Goal: Task Accomplishment & Management: Manage account settings

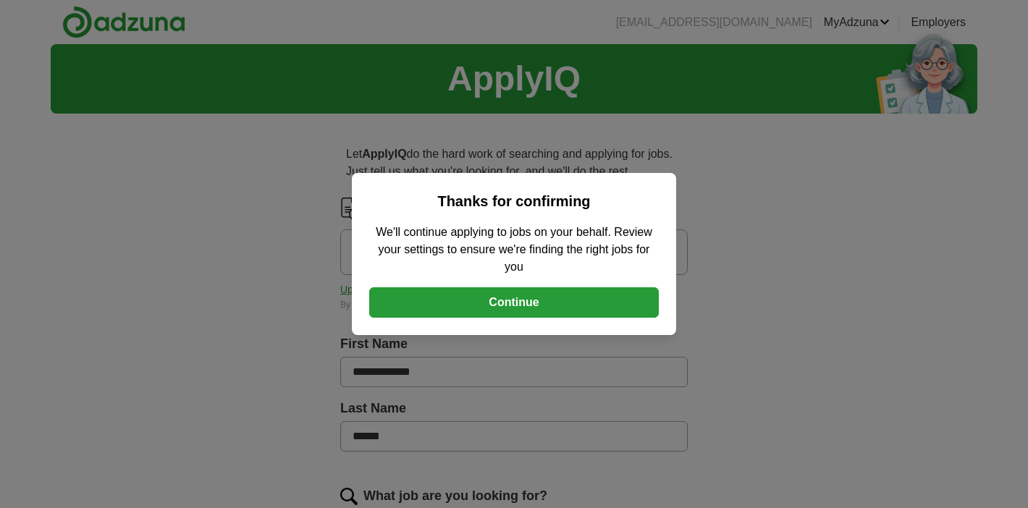
click at [515, 306] on button "Continue" at bounding box center [514, 302] width 290 height 30
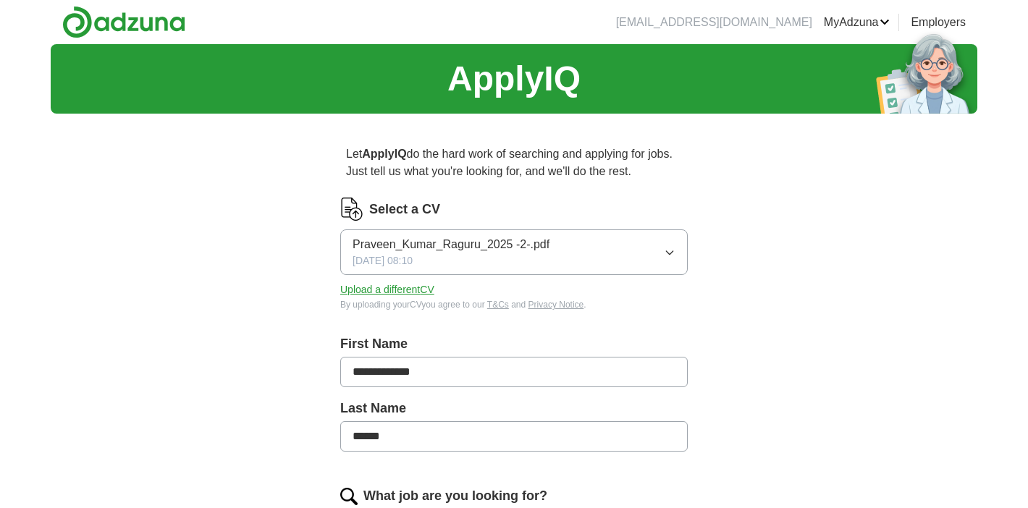
click at [639, 243] on button "Praveen_Kumar_Raguru_2025 -2-.pdf [DATE] 08:10" at bounding box center [514, 253] width 348 height 46
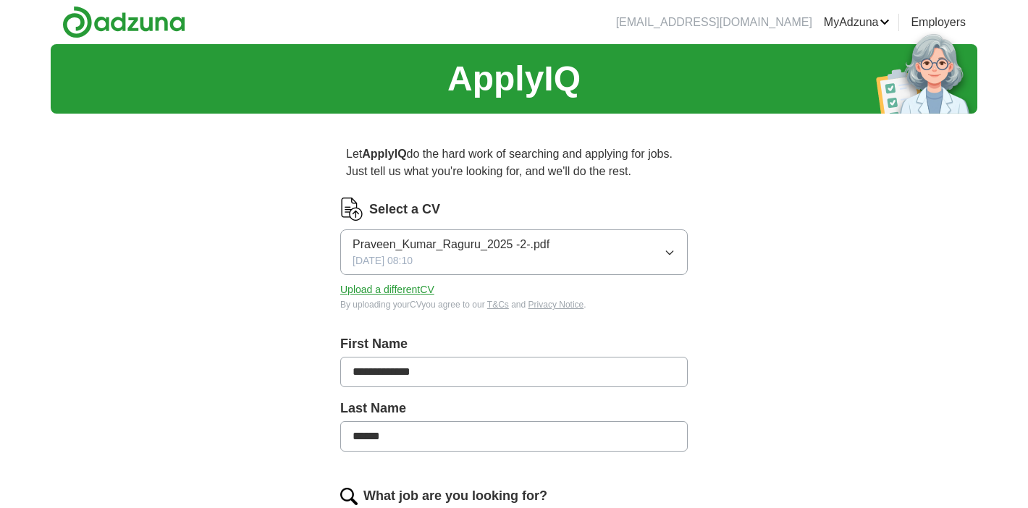
click at [401, 294] on button "Upload a different CV" at bounding box center [387, 289] width 94 height 15
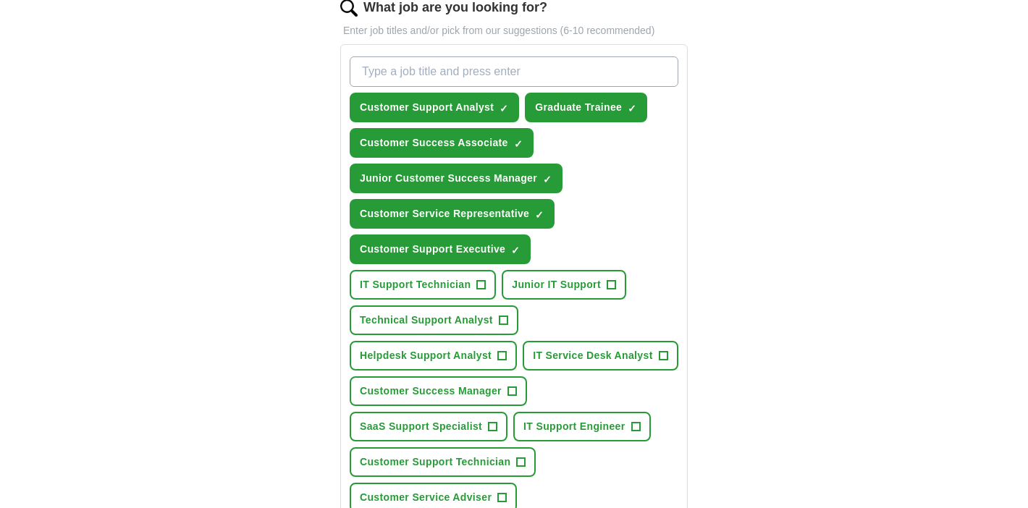
scroll to position [501, 0]
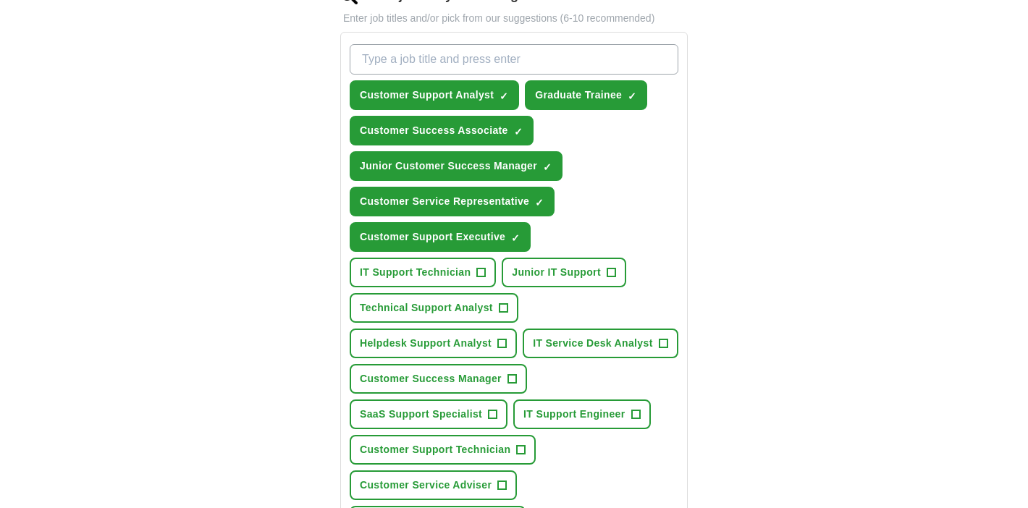
click at [484, 271] on span "+" at bounding box center [481, 273] width 9 height 12
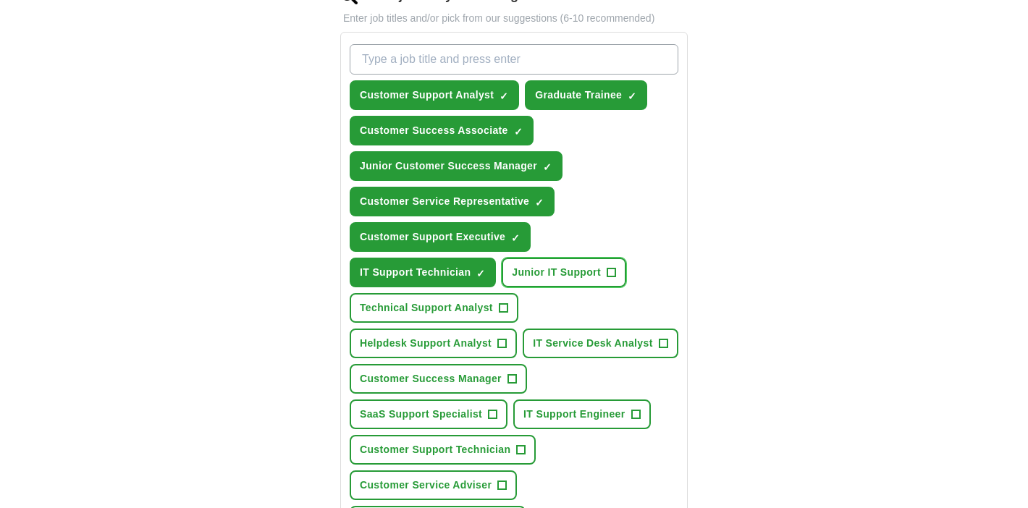
click at [602, 269] on button "Junior IT Support +" at bounding box center [564, 273] width 125 height 30
click at [490, 311] on span "Technical Support Analyst" at bounding box center [426, 307] width 133 height 15
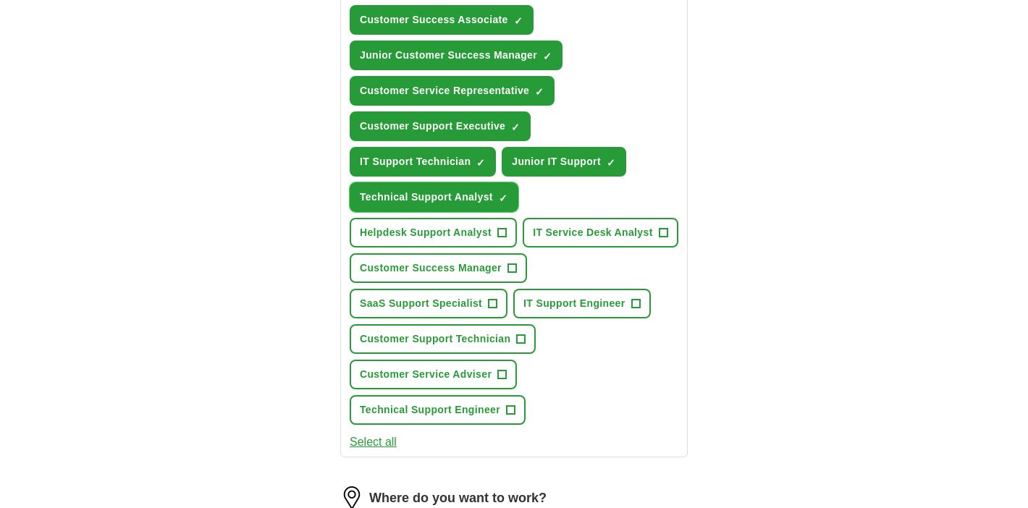
scroll to position [613, 0]
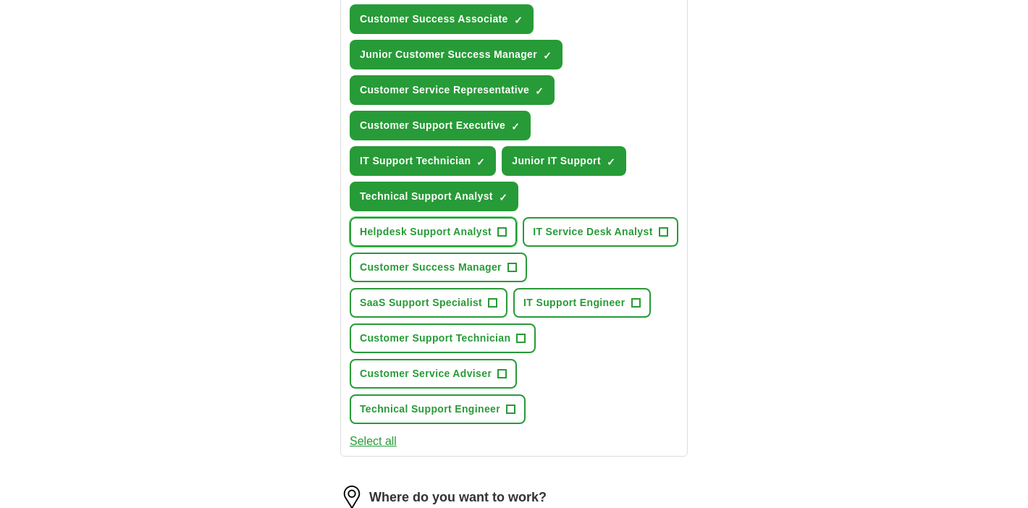
click at [500, 230] on span "+" at bounding box center [502, 233] width 9 height 12
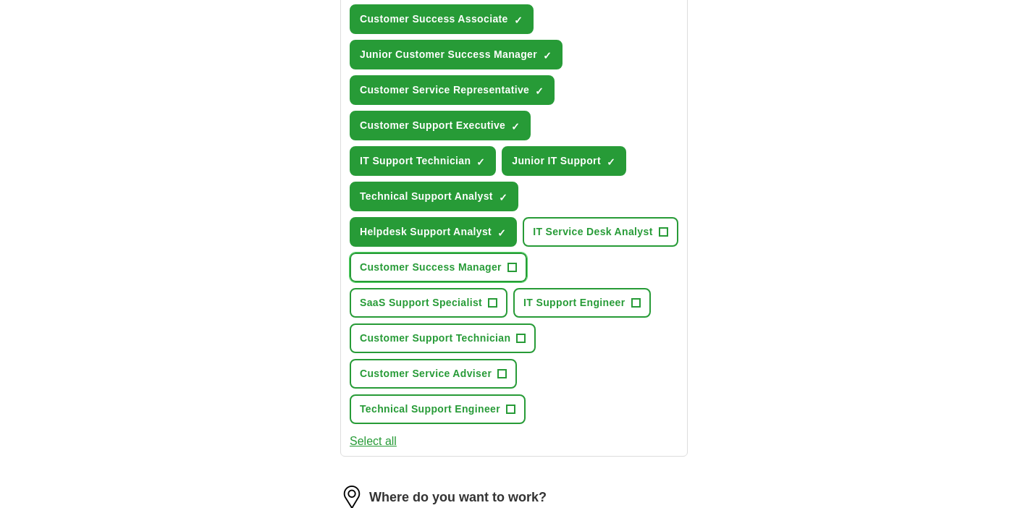
click at [506, 258] on button "Customer Success Manager +" at bounding box center [438, 268] width 177 height 30
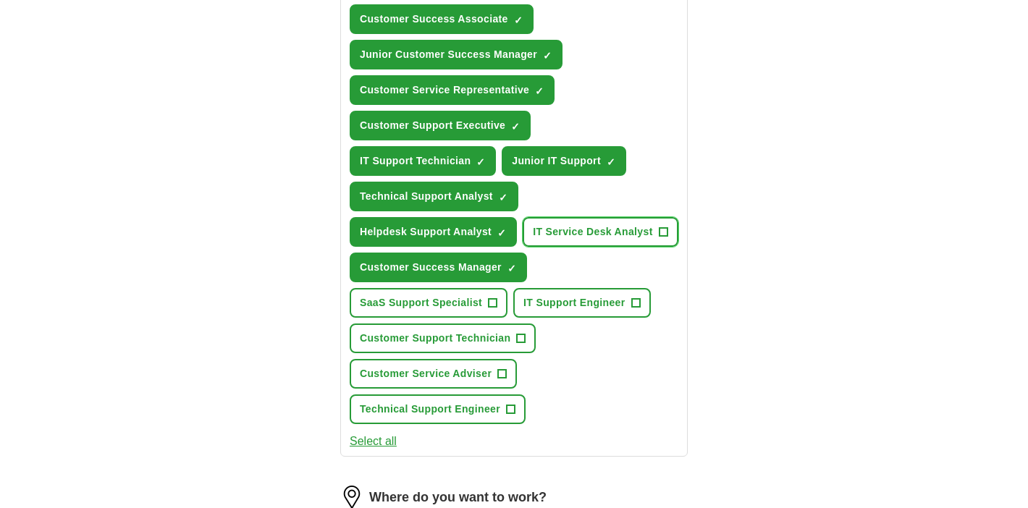
click at [607, 235] on span "IT Service Desk Analyst" at bounding box center [593, 231] width 120 height 15
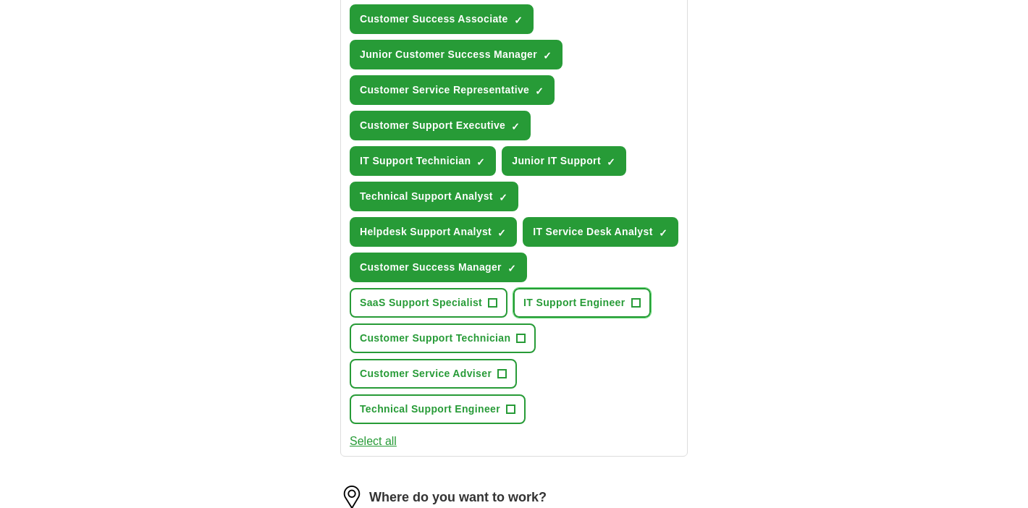
click at [598, 300] on span "IT Support Engineer" at bounding box center [573, 302] width 101 height 15
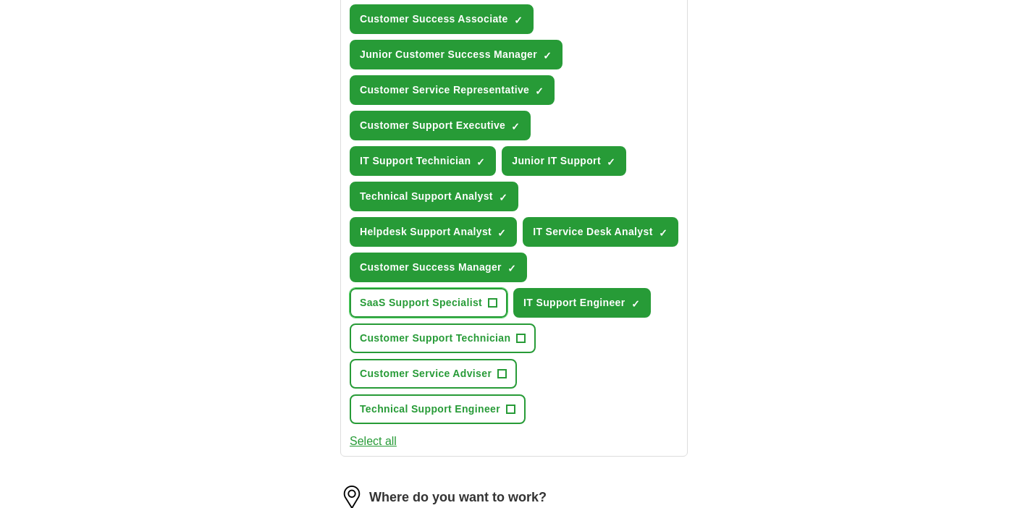
click at [495, 298] on span "+" at bounding box center [493, 304] width 9 height 12
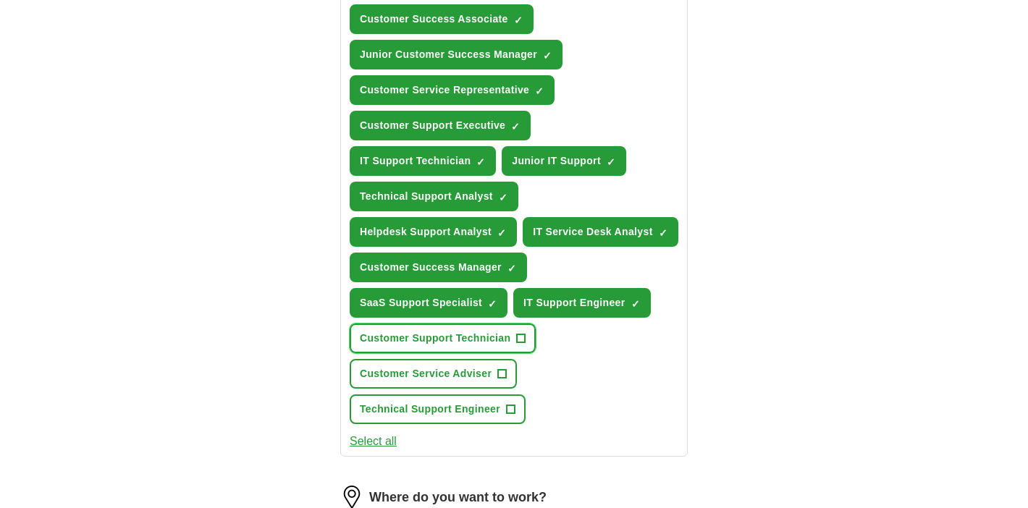
click at [522, 324] on button "Customer Support Technician +" at bounding box center [443, 339] width 186 height 30
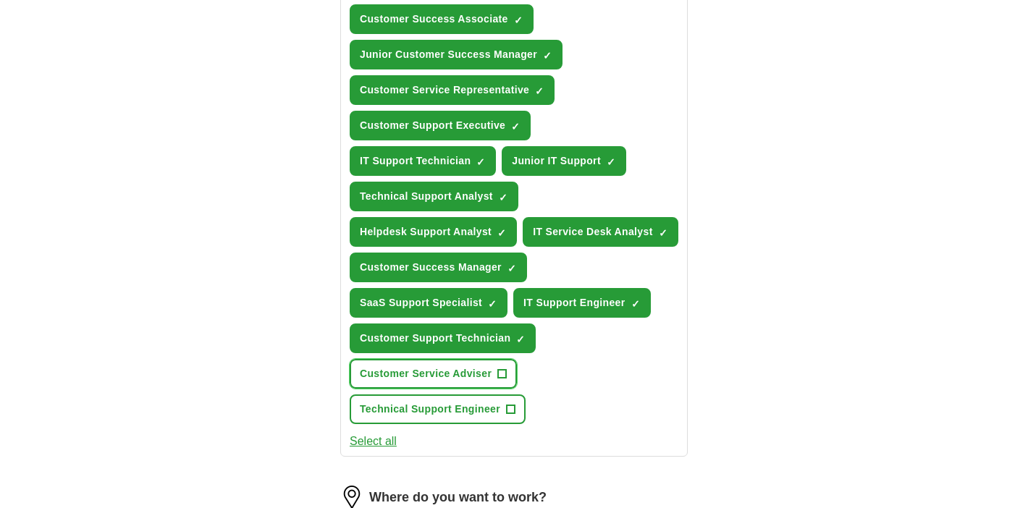
click at [498, 377] on span "+" at bounding box center [502, 375] width 9 height 12
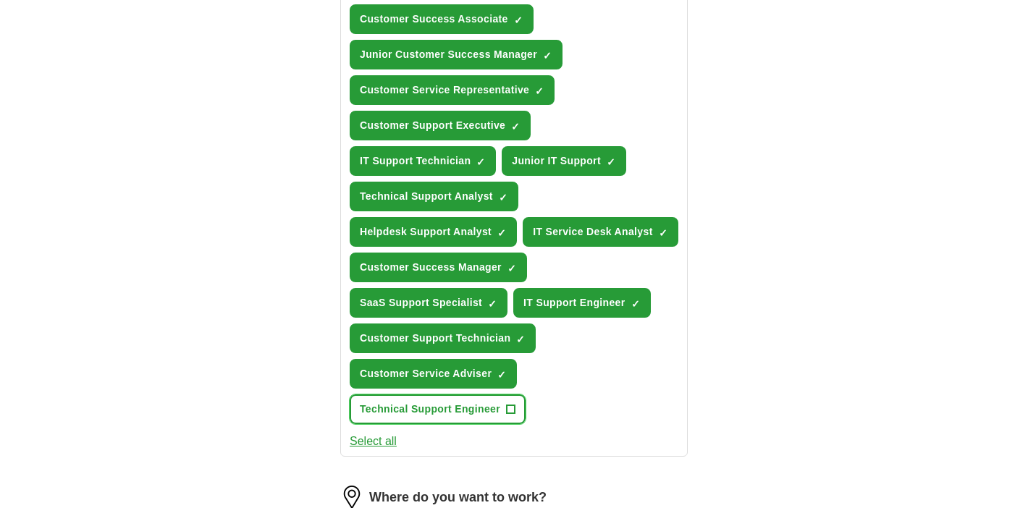
click at [493, 418] on button "Technical Support Engineer +" at bounding box center [438, 410] width 176 height 30
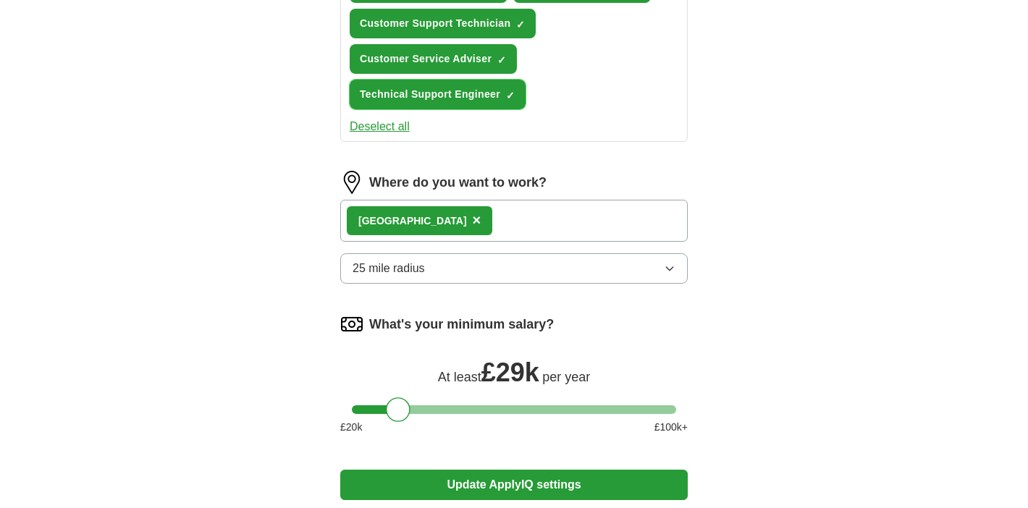
scroll to position [935, 0]
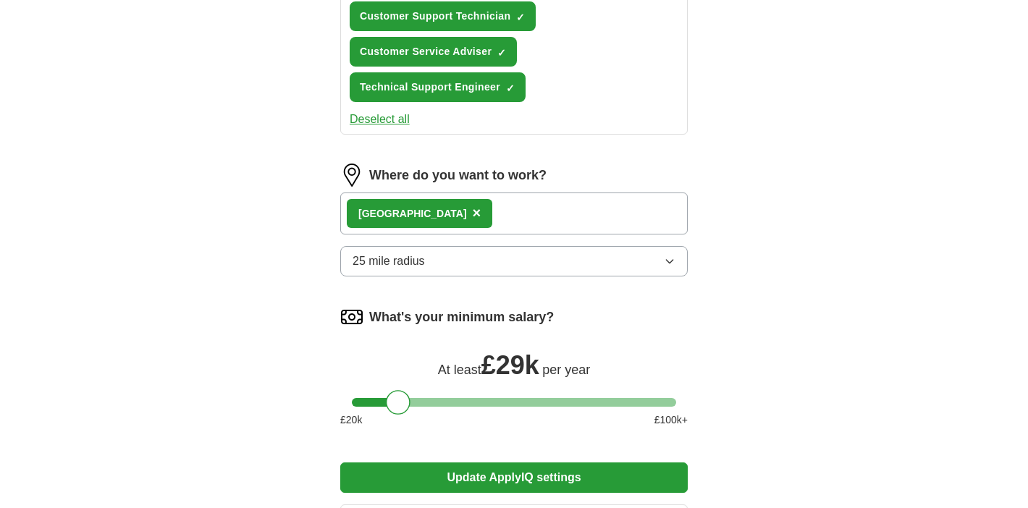
click at [675, 258] on icon "button" at bounding box center [670, 262] width 12 height 12
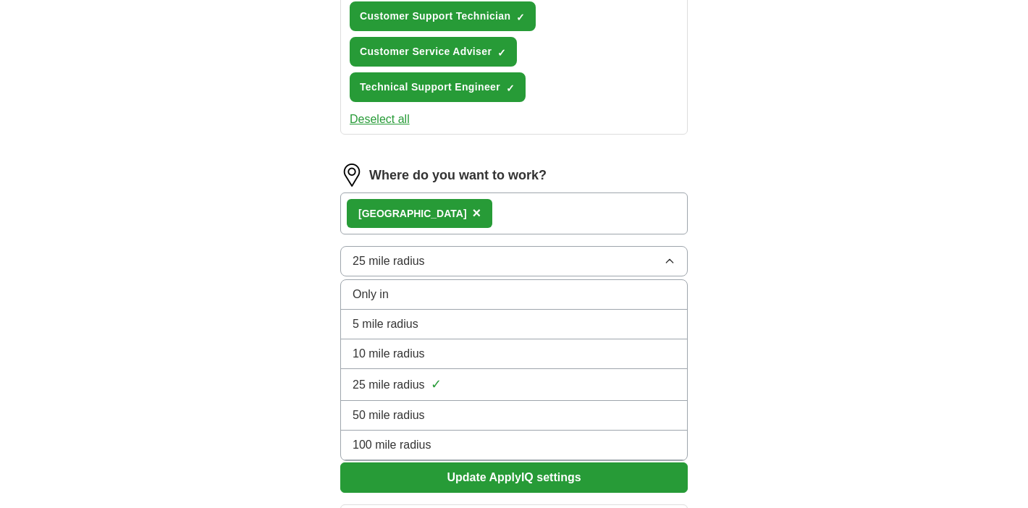
click at [463, 418] on div "50 mile radius" at bounding box center [514, 415] width 323 height 17
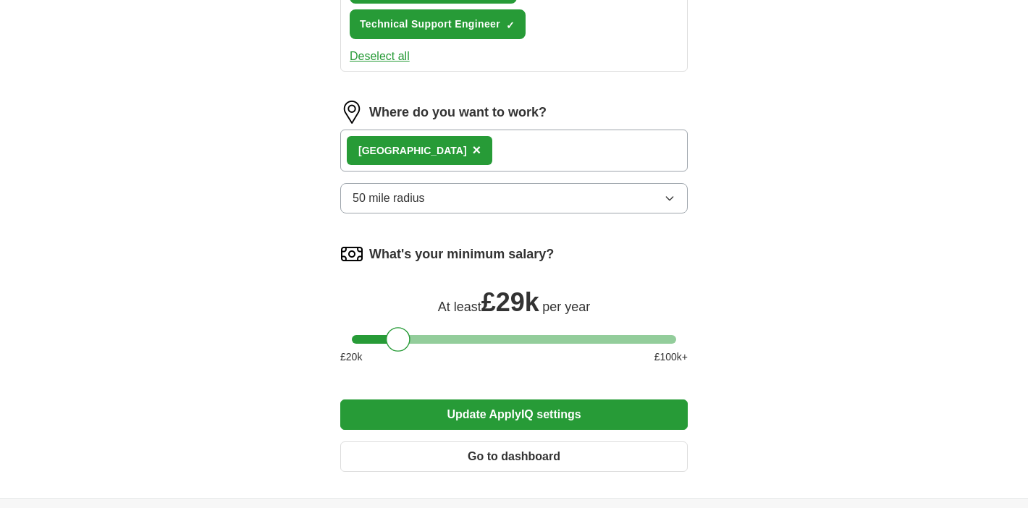
scroll to position [1017, 0]
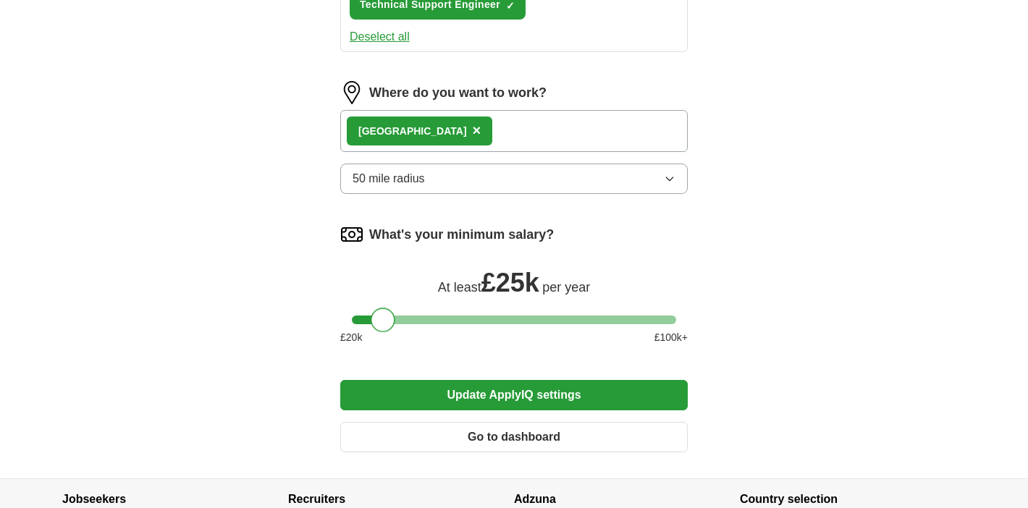
drag, startPoint x: 397, startPoint y: 315, endPoint x: 381, endPoint y: 317, distance: 16.1
click at [381, 317] on div at bounding box center [383, 320] width 25 height 25
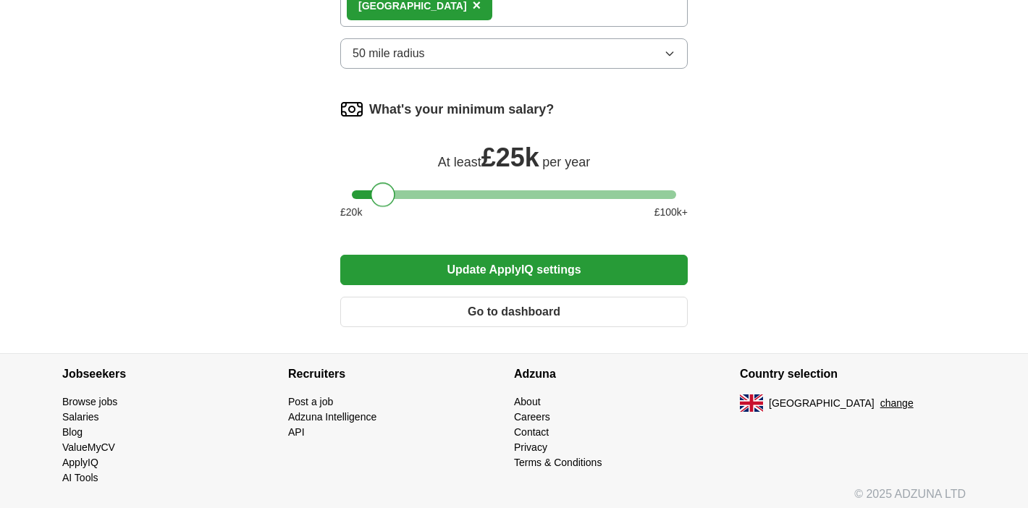
scroll to position [1149, 0]
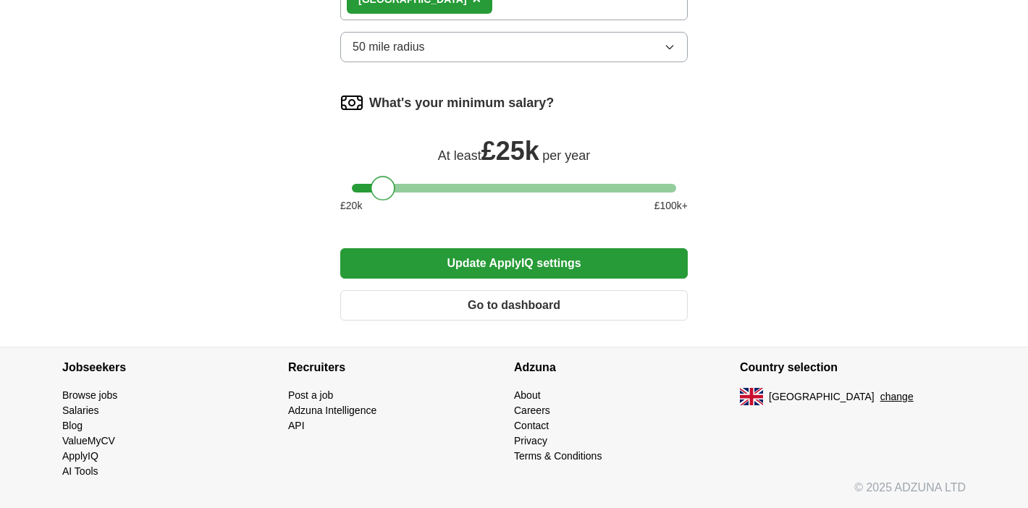
click at [550, 264] on button "Update ApplyIQ settings" at bounding box center [514, 263] width 348 height 30
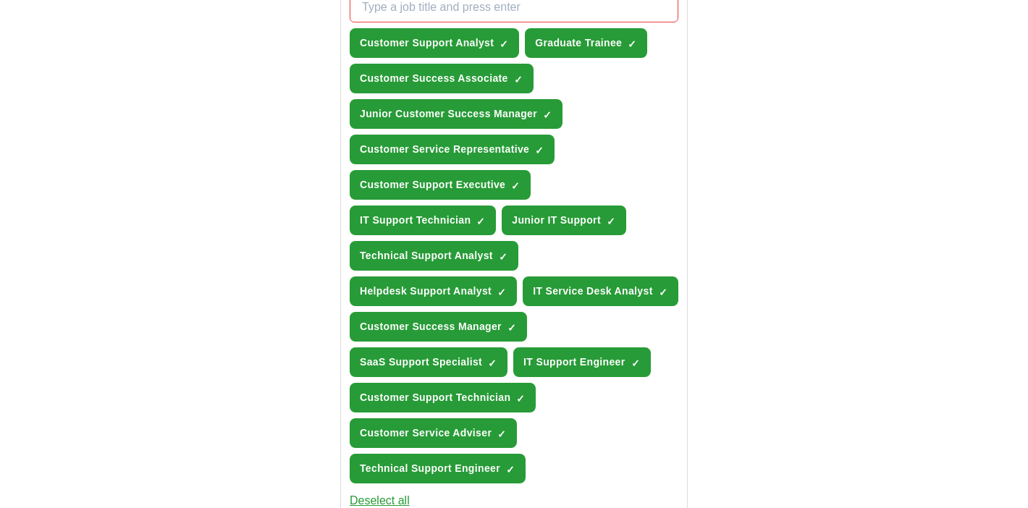
scroll to position [555, 0]
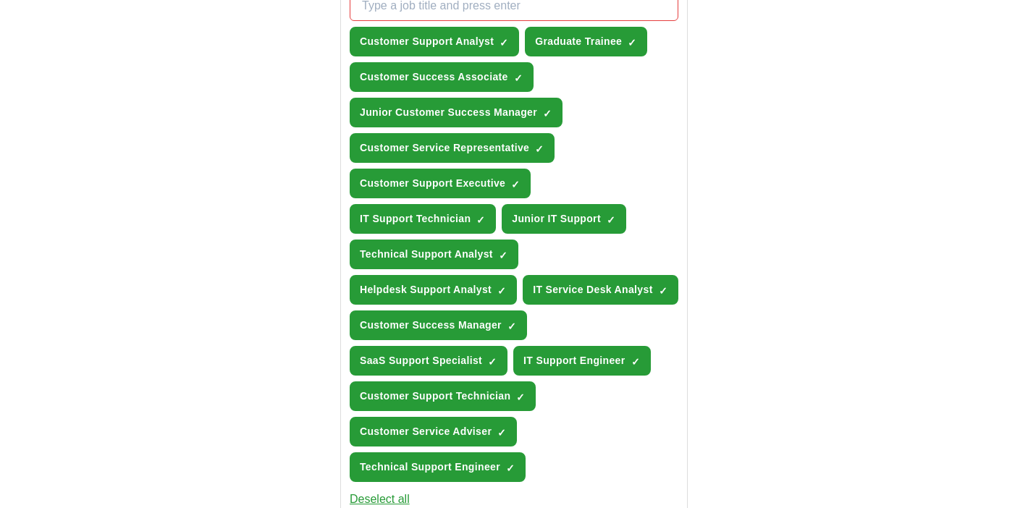
click at [627, 285] on span "IT Service Desk Analyst" at bounding box center [593, 289] width 120 height 15
click at [504, 324] on button "Customer Success Manager ✓ ×" at bounding box center [438, 326] width 177 height 30
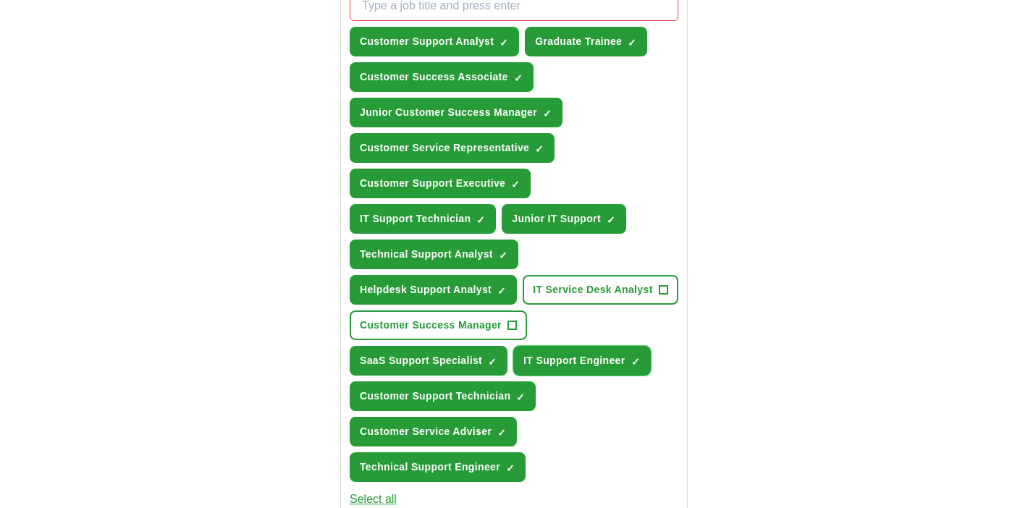
click at [551, 358] on span "IT Support Engineer" at bounding box center [573, 360] width 101 height 15
click at [486, 356] on button "SaaS Support Specialist ✓ ×" at bounding box center [429, 361] width 158 height 30
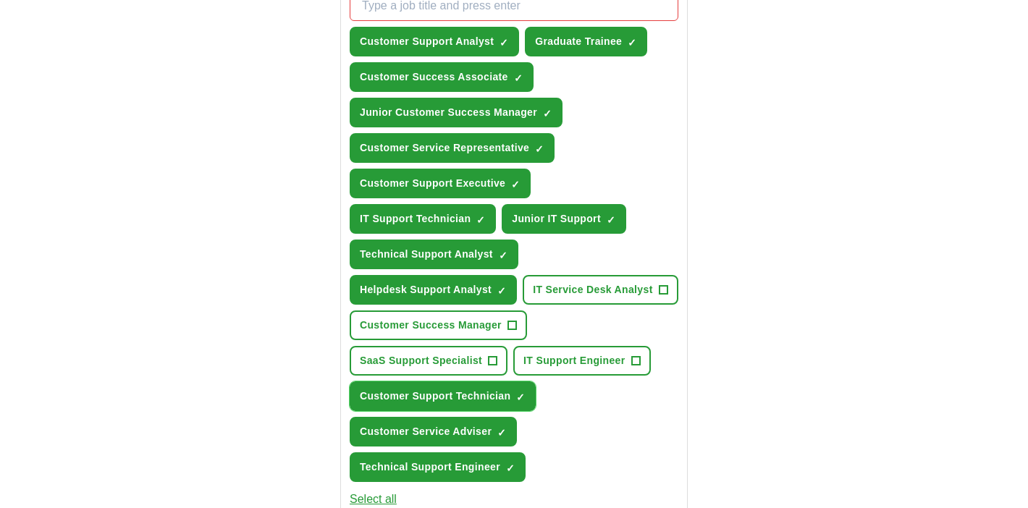
click at [478, 394] on span "Customer Support Technician" at bounding box center [435, 396] width 151 height 15
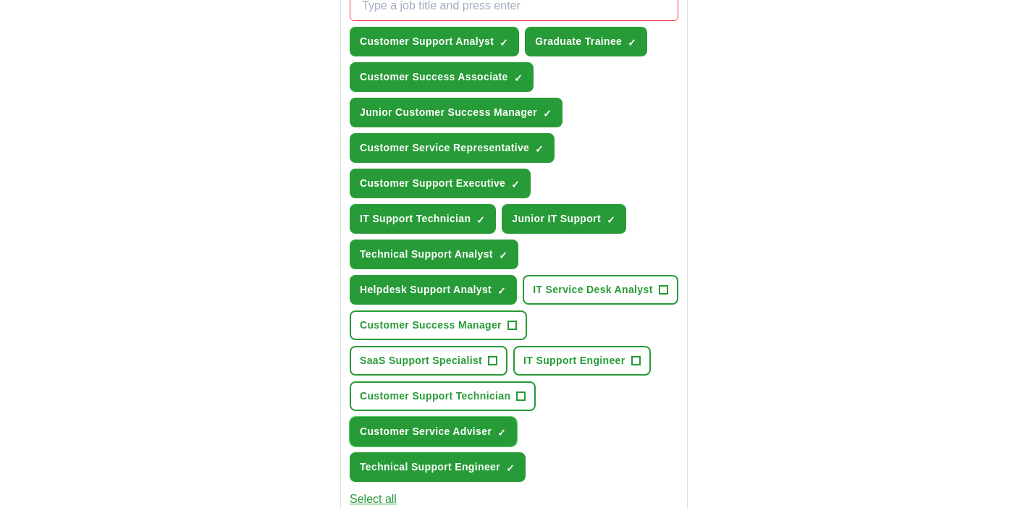
click at [463, 434] on span "Customer Service Adviser" at bounding box center [426, 431] width 132 height 15
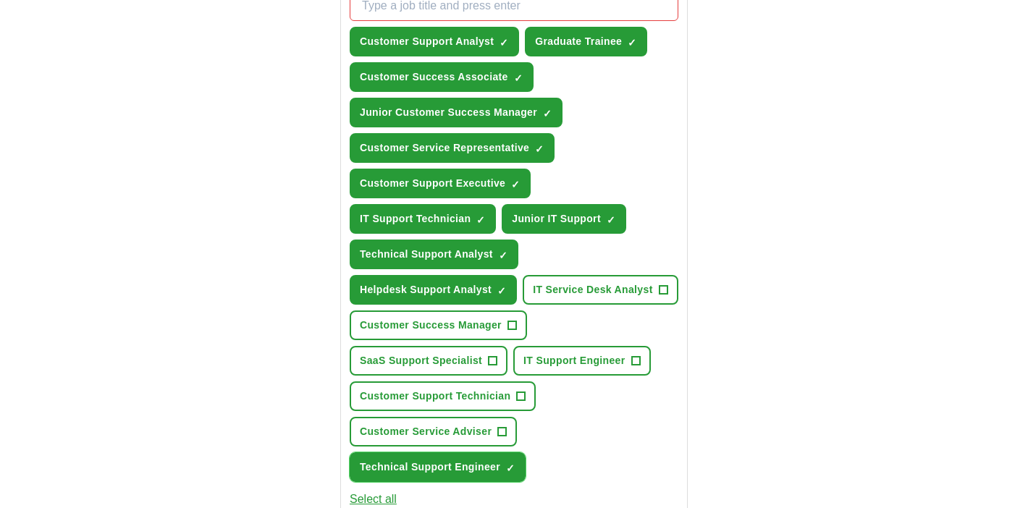
click at [461, 466] on span "Technical Support Engineer" at bounding box center [430, 467] width 140 height 15
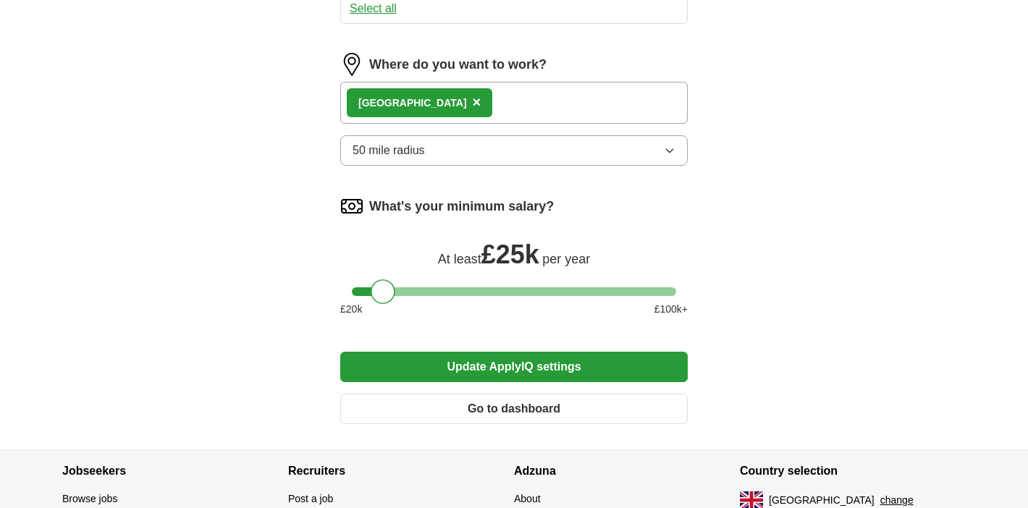
scroll to position [1149, 0]
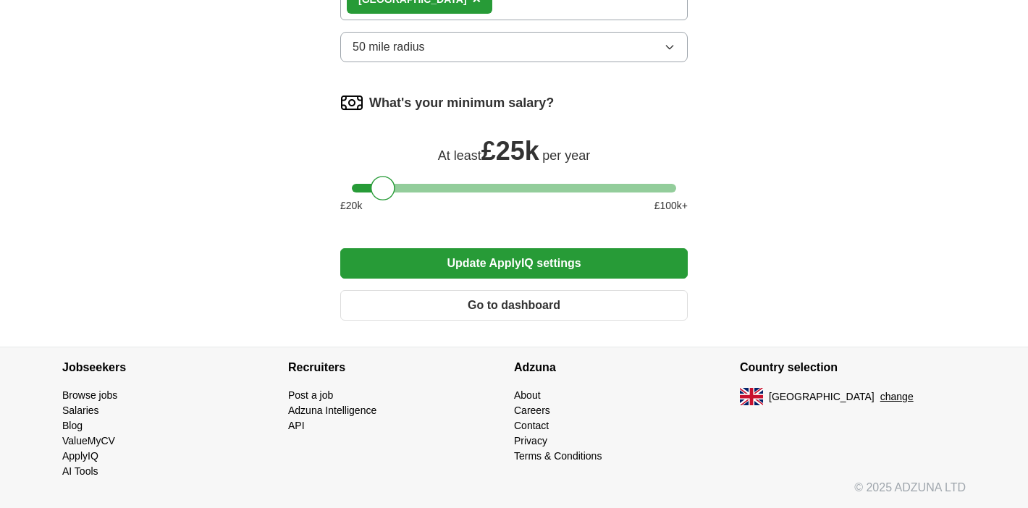
click at [494, 266] on button "Update ApplyIQ settings" at bounding box center [514, 263] width 348 height 30
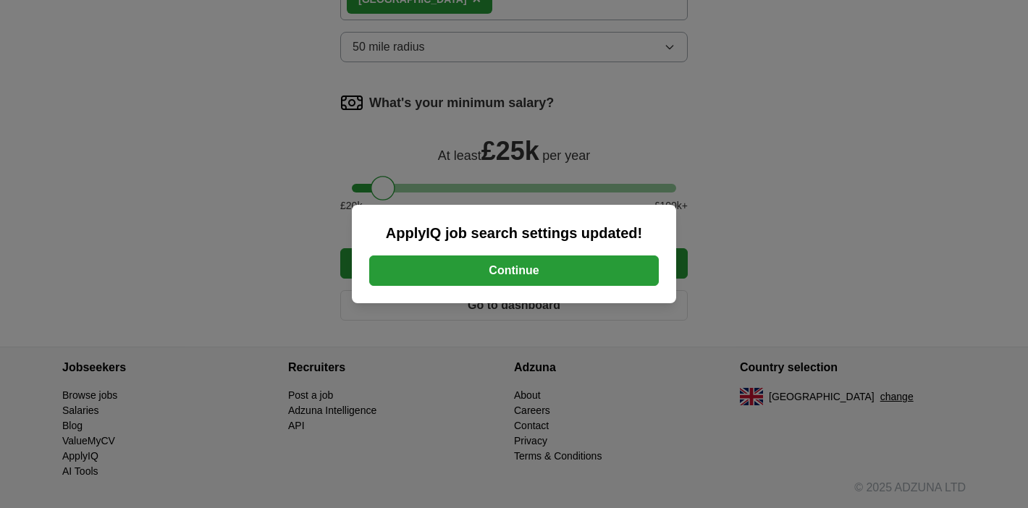
click at [498, 263] on button "Continue" at bounding box center [514, 271] width 290 height 30
